Goal: Task Accomplishment & Management: Manage account settings

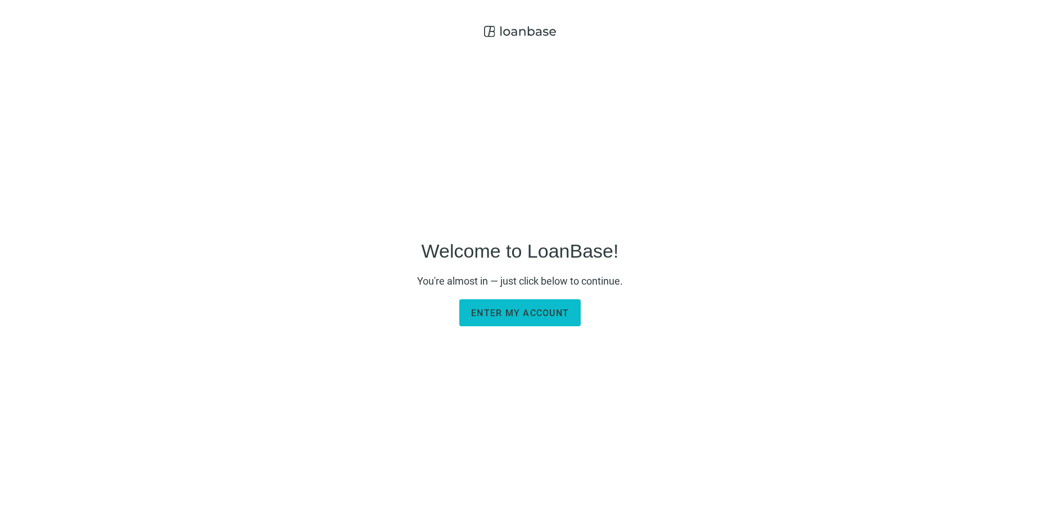
click at [509, 315] on span "Enter my account" at bounding box center [520, 312] width 98 height 11
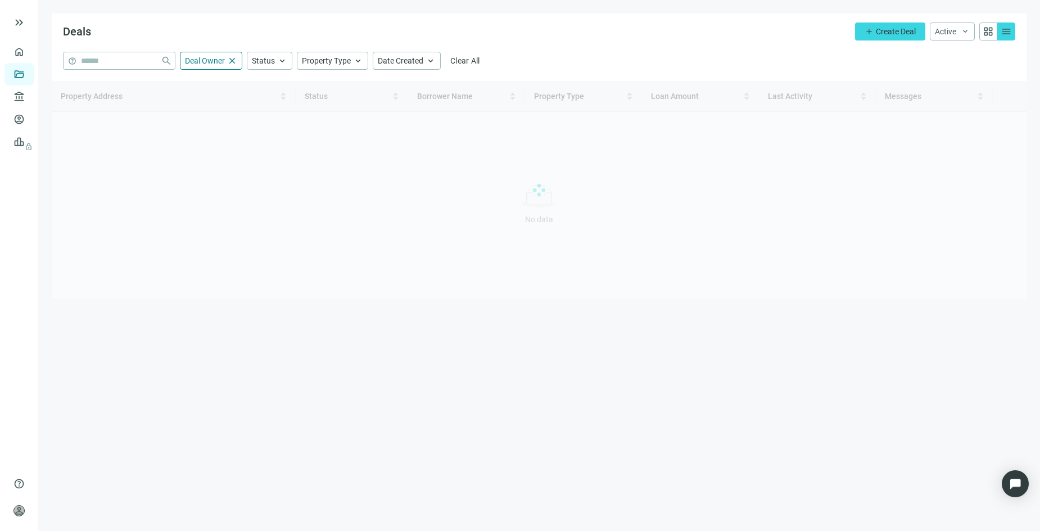
click at [1031, 522] on div at bounding box center [1031, 522] width 0 height 0
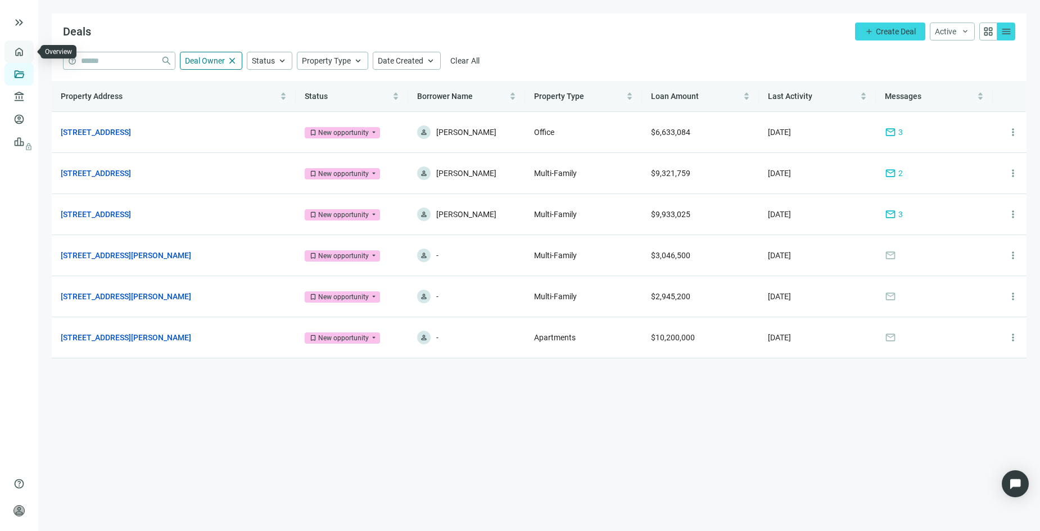
click at [28, 49] on link "Overview" at bounding box center [44, 51] width 33 height 9
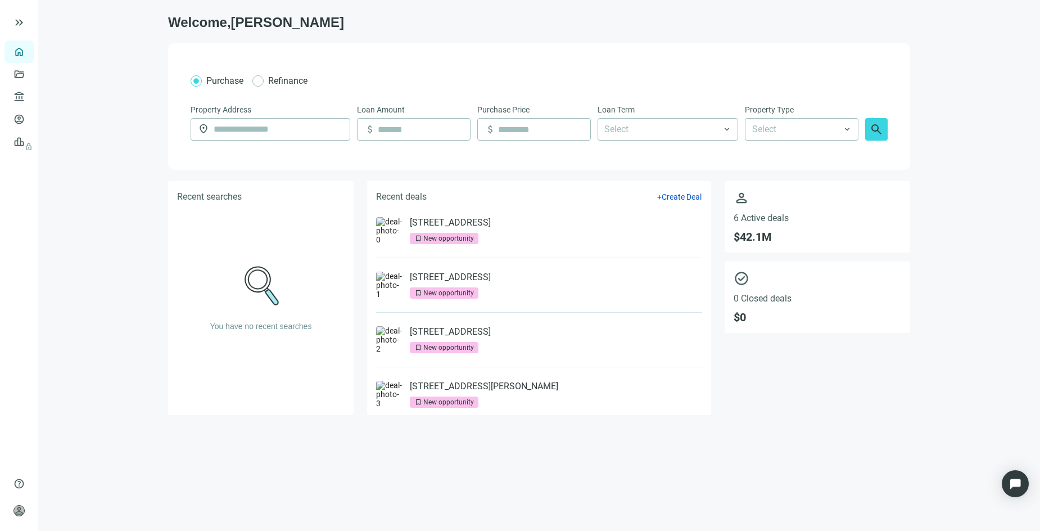
click at [459, 236] on div "New opportunity" at bounding box center [448, 238] width 51 height 11
click at [442, 223] on link "[STREET_ADDRESS]" at bounding box center [450, 222] width 81 height 11
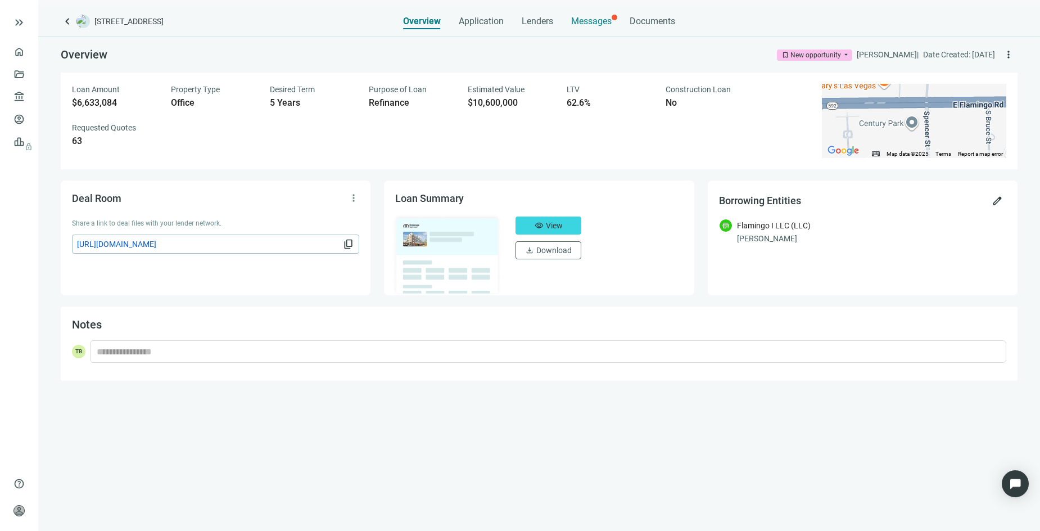
click at [579, 24] on span "Messages" at bounding box center [591, 21] width 40 height 11
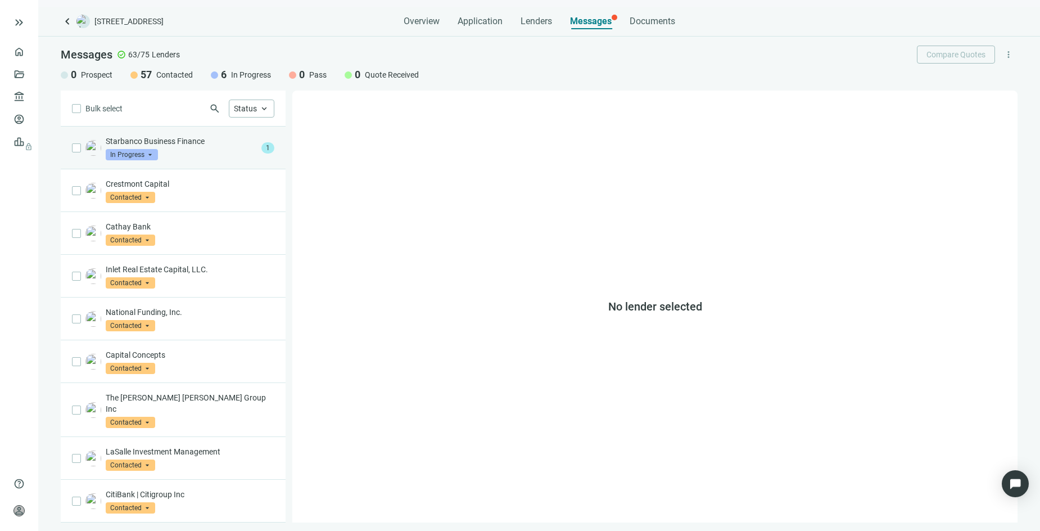
click at [200, 154] on div "Starbanco Business Finance In Progress arrow_drop_down" at bounding box center [181, 147] width 151 height 25
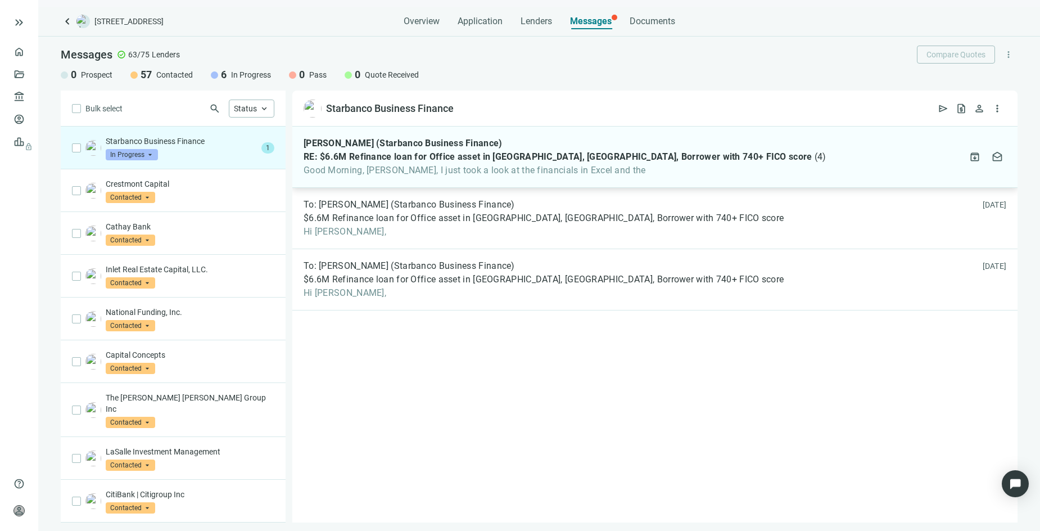
click at [476, 162] on span "RE: $6.6M Refinance loan for Office asset in [GEOGRAPHIC_DATA], [GEOGRAPHIC_DAT…" at bounding box center [558, 156] width 509 height 11
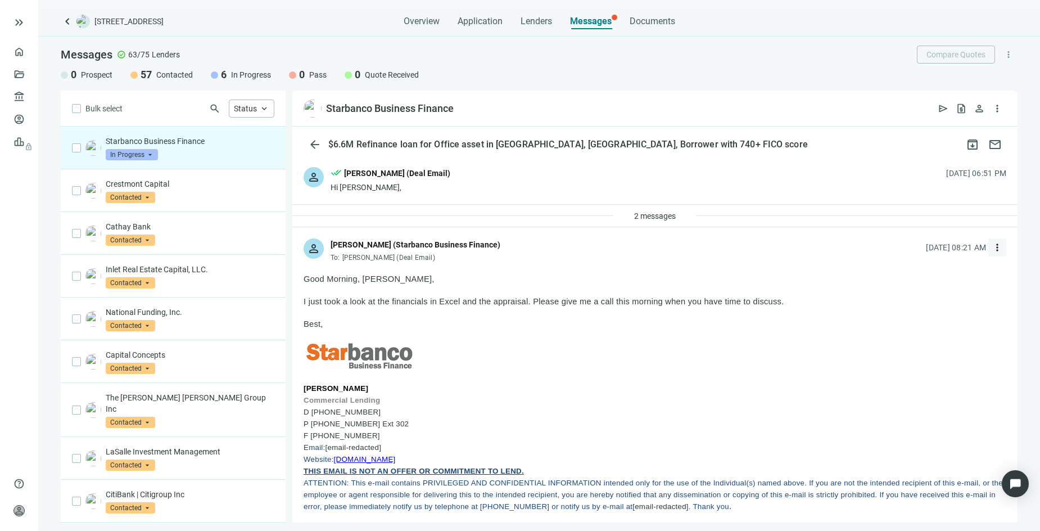
click at [992, 246] on span "more_vert" at bounding box center [997, 247] width 11 height 11
click at [663, 366] on p at bounding box center [655, 356] width 703 height 30
